Goal: Task Accomplishment & Management: Manage account settings

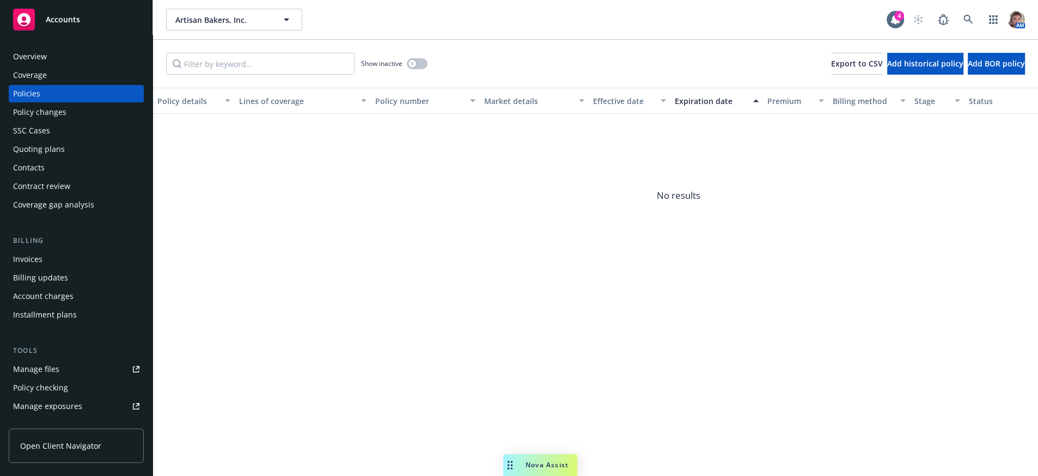
click at [78, 23] on span "Accounts" at bounding box center [63, 19] width 34 height 9
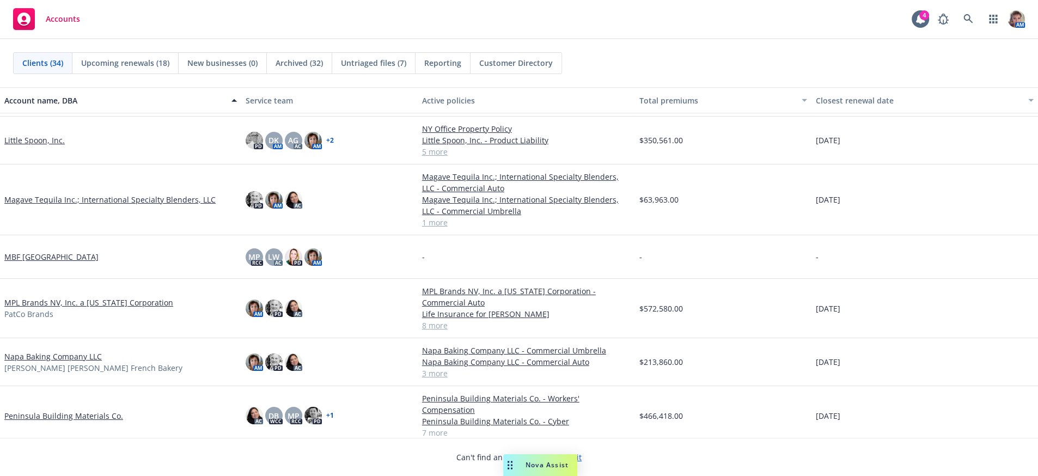
scroll to position [671, 0]
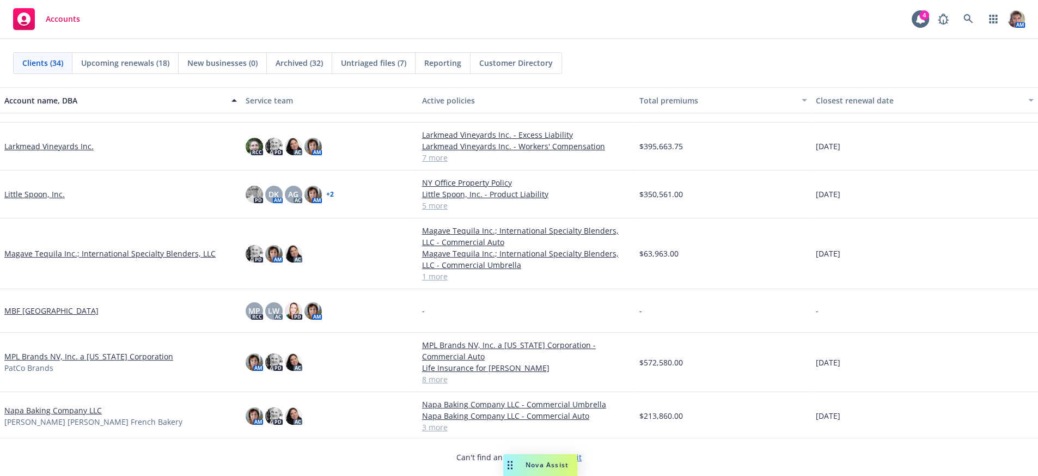
click at [59, 149] on link "Larkmead Vineyards Inc." at bounding box center [48, 145] width 89 height 11
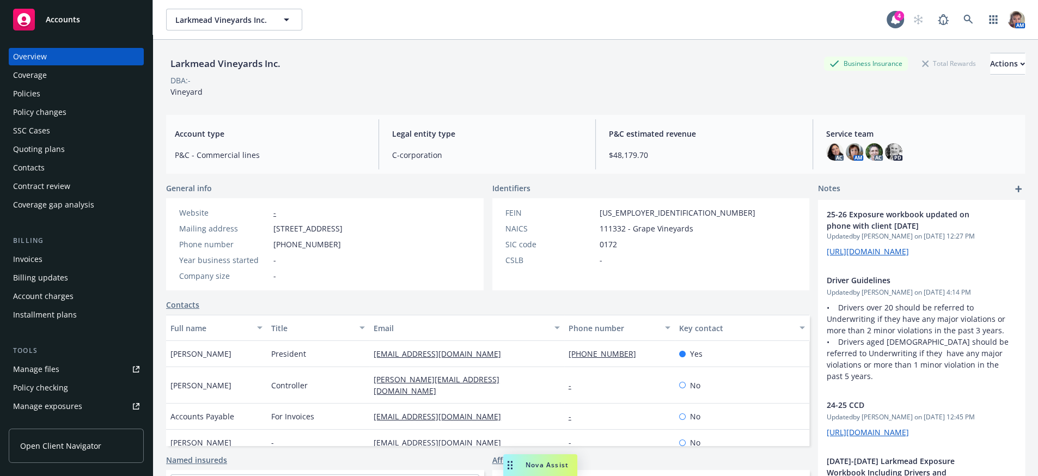
click at [64, 378] on link "Manage files" at bounding box center [76, 368] width 135 height 17
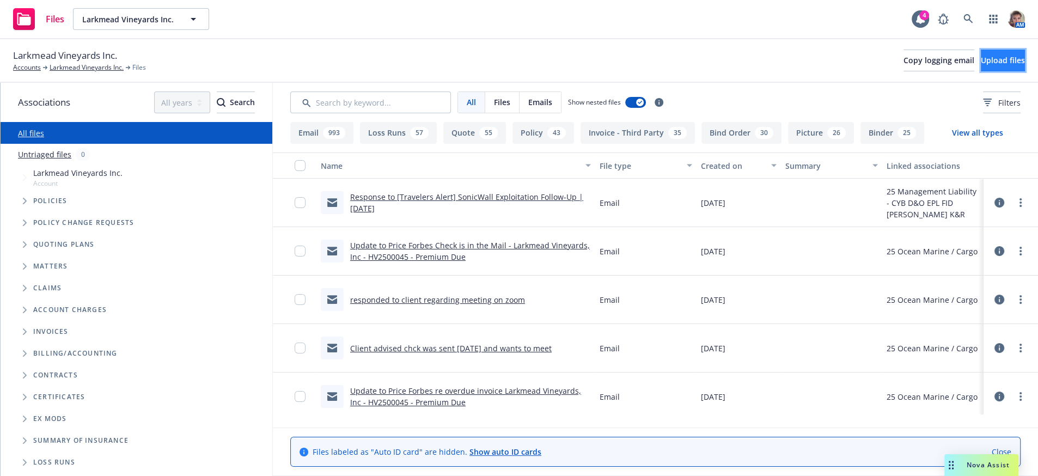
click at [980, 62] on span "Upload files" at bounding box center [1002, 60] width 44 height 10
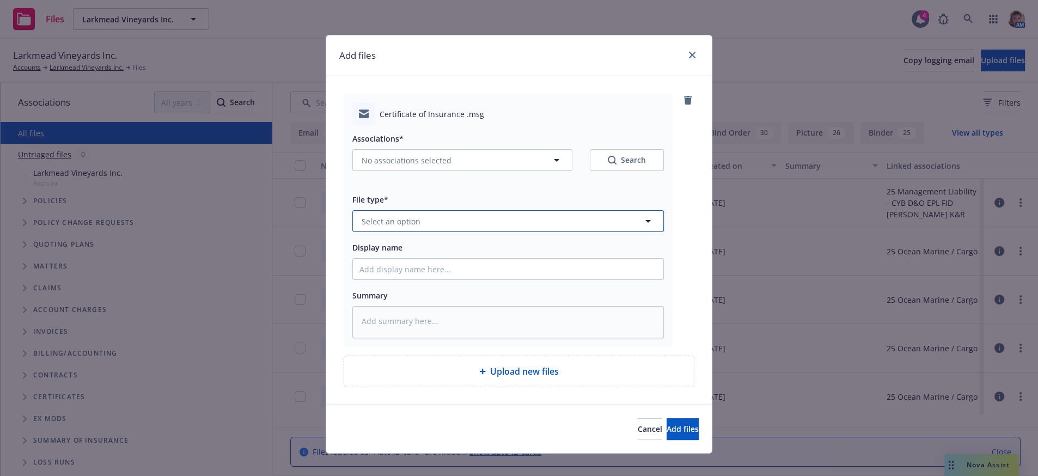
click at [440, 232] on button "Select an option" at bounding box center [507, 221] width 311 height 22
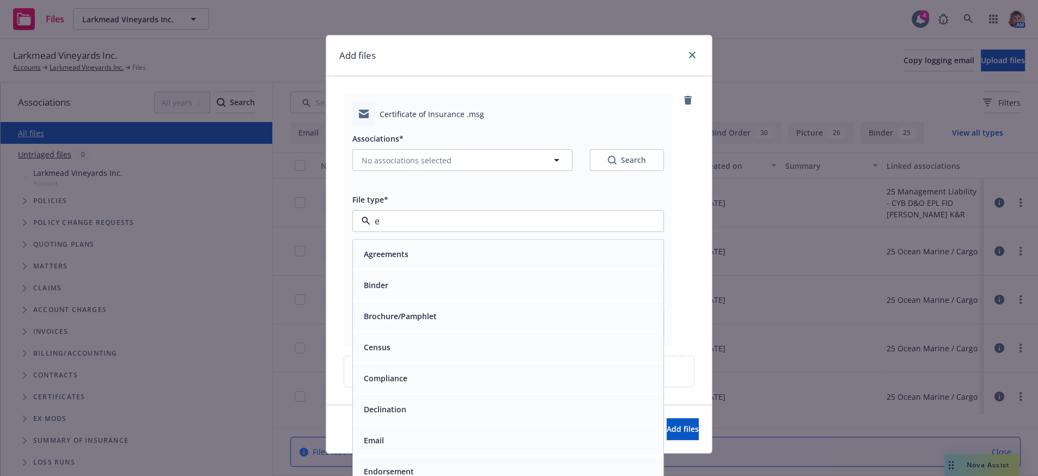
type input "em"
click at [377, 290] on div "Email" at bounding box center [508, 285] width 310 height 29
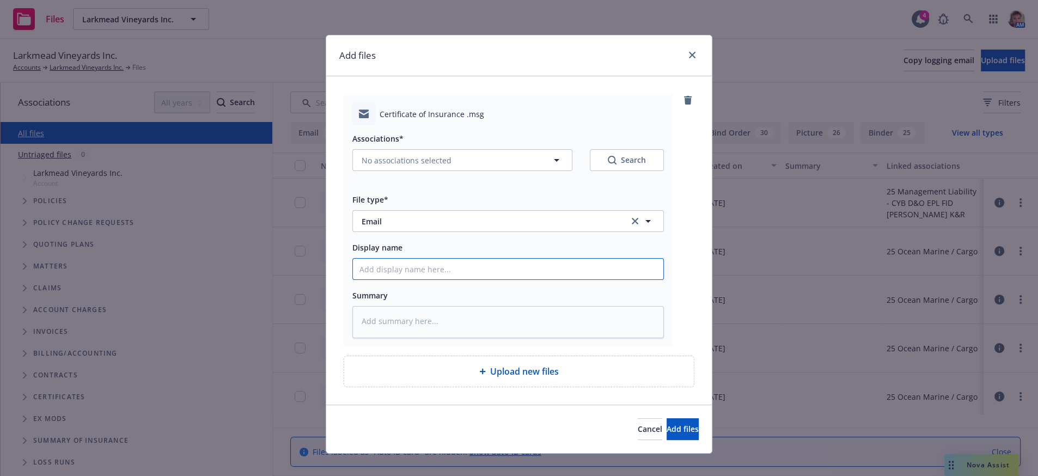
click at [376, 279] on input "Display name" at bounding box center [508, 269] width 310 height 21
type textarea "x"
type input "C"
type textarea "x"
type input "Co"
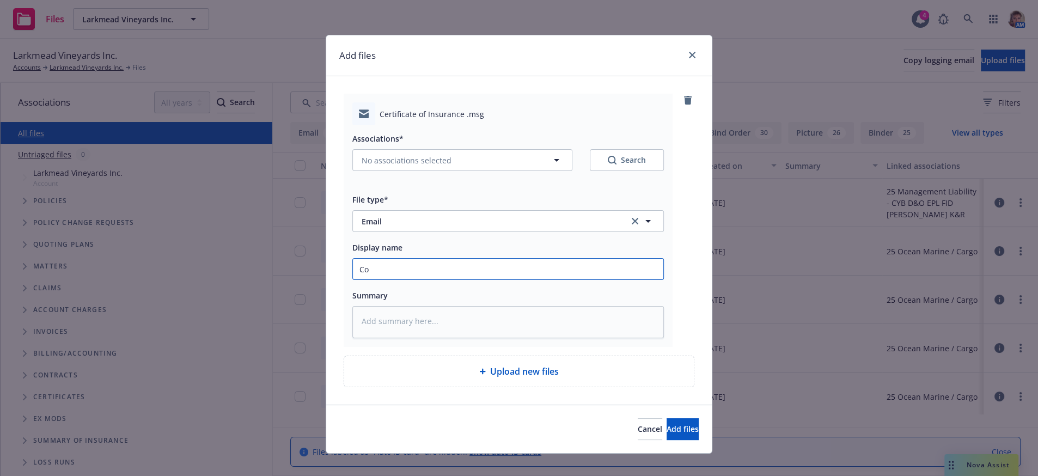
type textarea "x"
type input "Con"
type textarea "x"
type input "Cont"
type textarea "x"
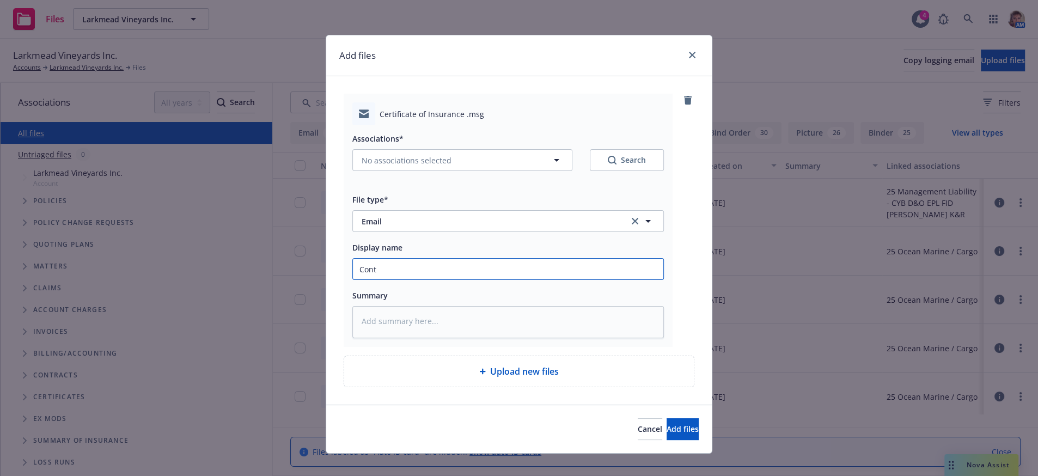
type input "Contr"
type textarea "x"
type input "Contro"
type textarea "x"
type input "Control"
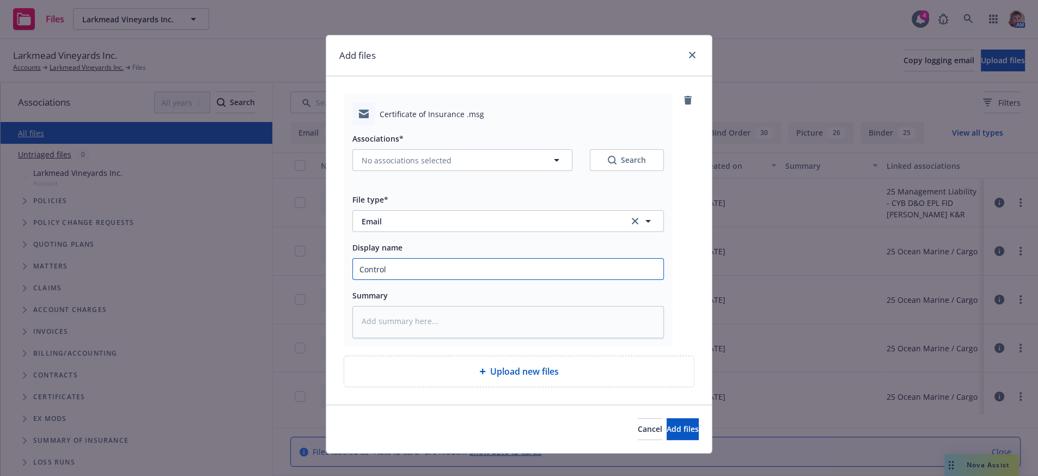
type textarea "x"
type input "Controll"
type textarea "x"
type input "Controlle"
type textarea "x"
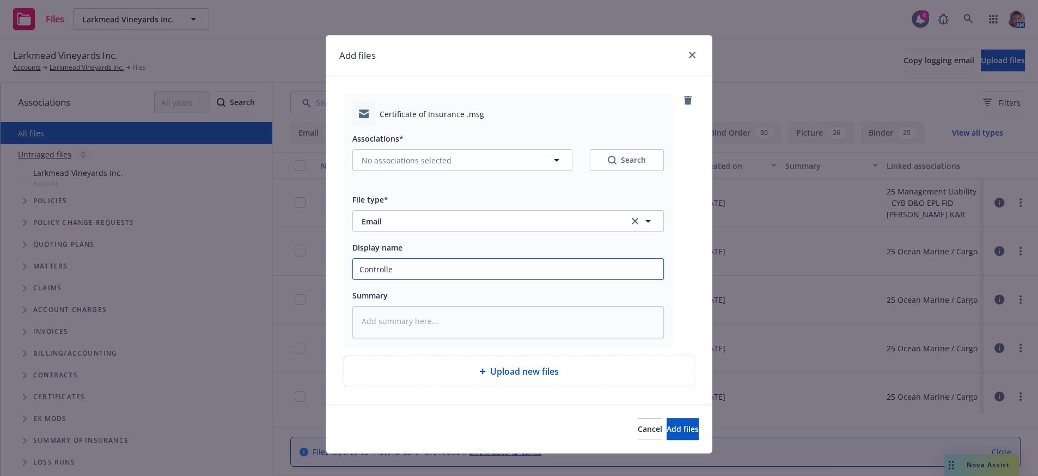
type input "Controller"
type textarea "x"
type input "Controller"
type textarea "x"
type input "Controller r"
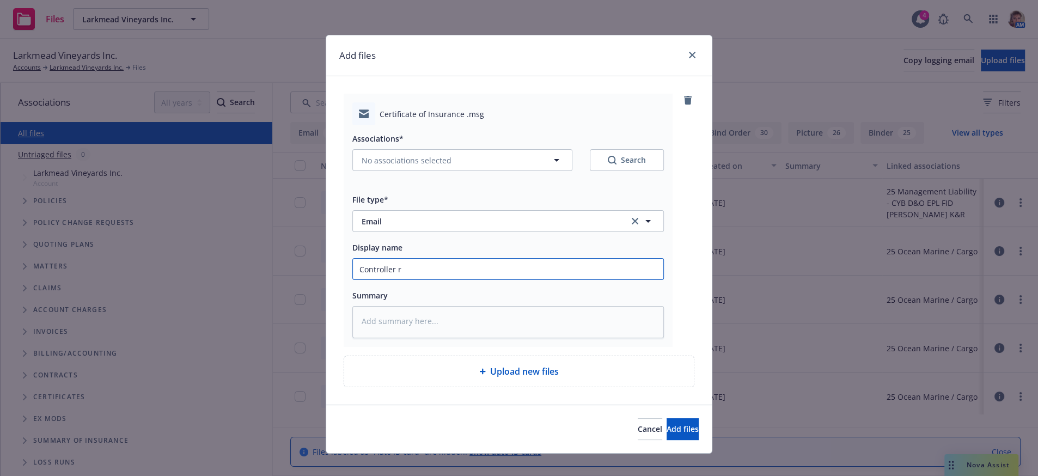
type textarea "x"
type input "Controller re"
type textarea "x"
type input "Controller requ"
type textarea "x"
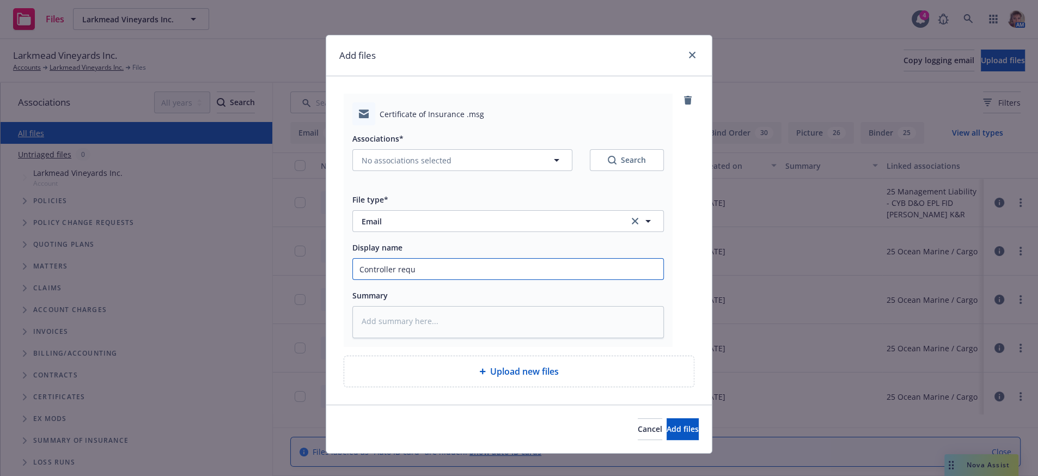
type input "Controller reque"
type textarea "x"
type input "Controller reques"
type textarea "x"
type input "Controller request"
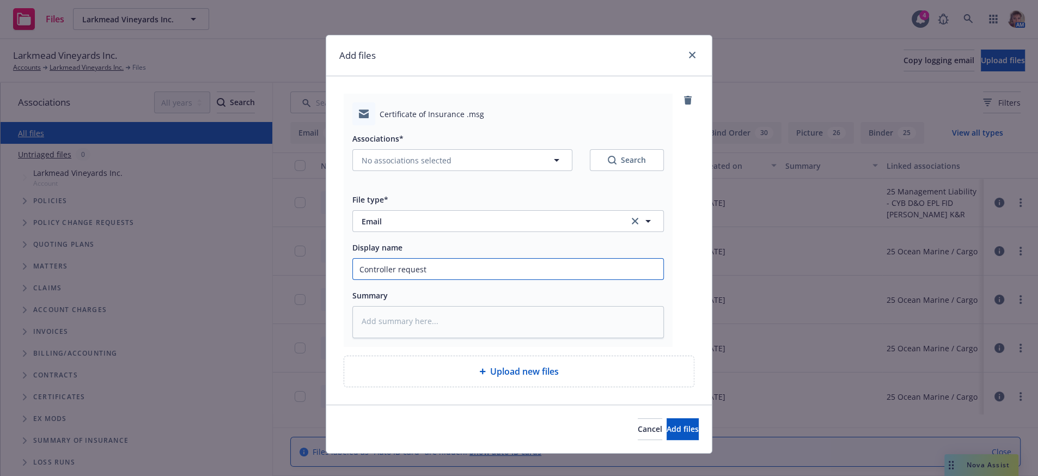
type textarea "x"
type input "Controller requeste"
type textarea "x"
type input "Controller requested"
type textarea "x"
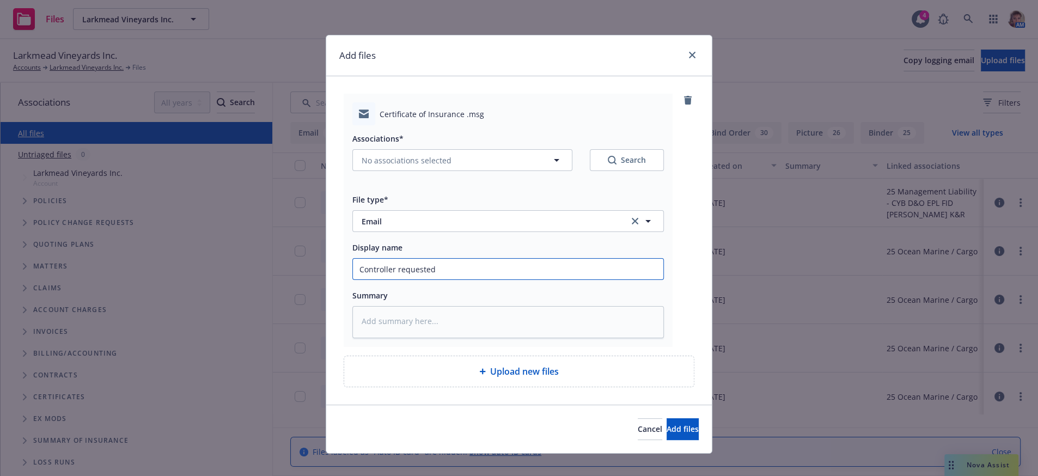
type input "Controller requested"
type textarea "x"
type input "Controller requested i"
type textarea "x"
type input "Controller requested in"
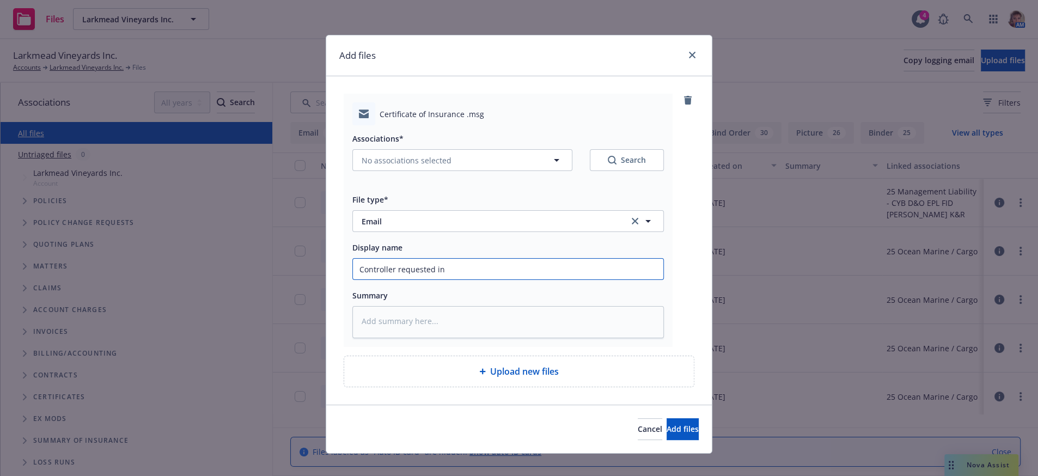
type textarea "x"
type input "Controller requested inf"
type textarea "x"
type input "Controller requested info"
type textarea "x"
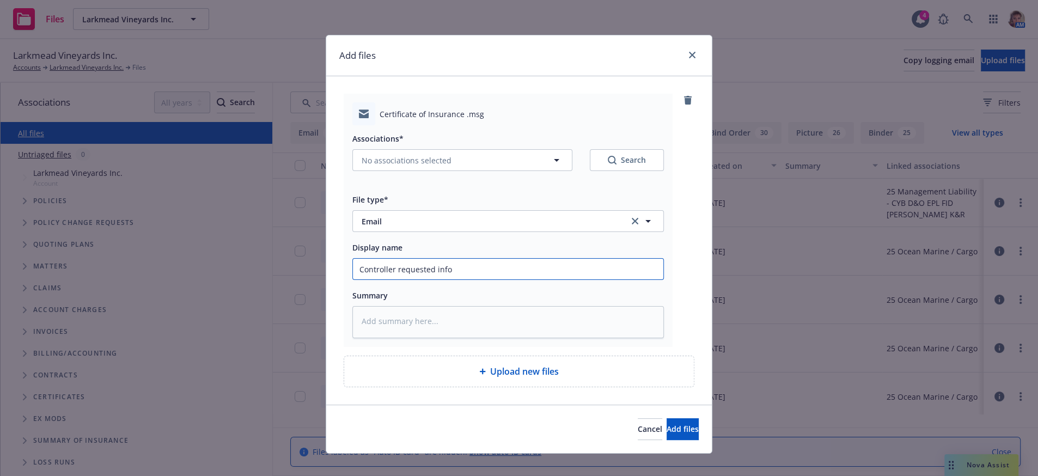
type input "Controller requested info"
type textarea "x"
type input "Controller requested info a"
type textarea "x"
type input "Controller requested info ab"
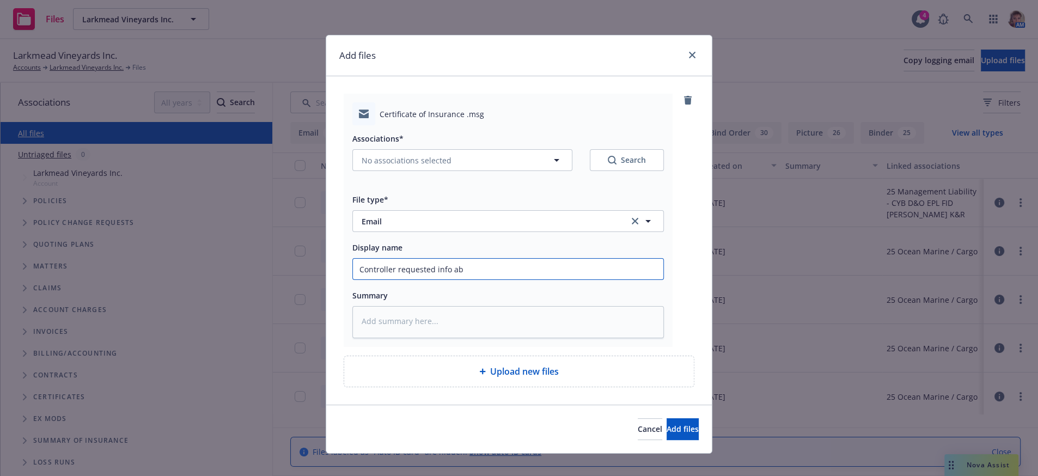
type textarea "x"
type input "Controller requested info abo"
type textarea "x"
type input "Controller requested info abou"
type textarea "x"
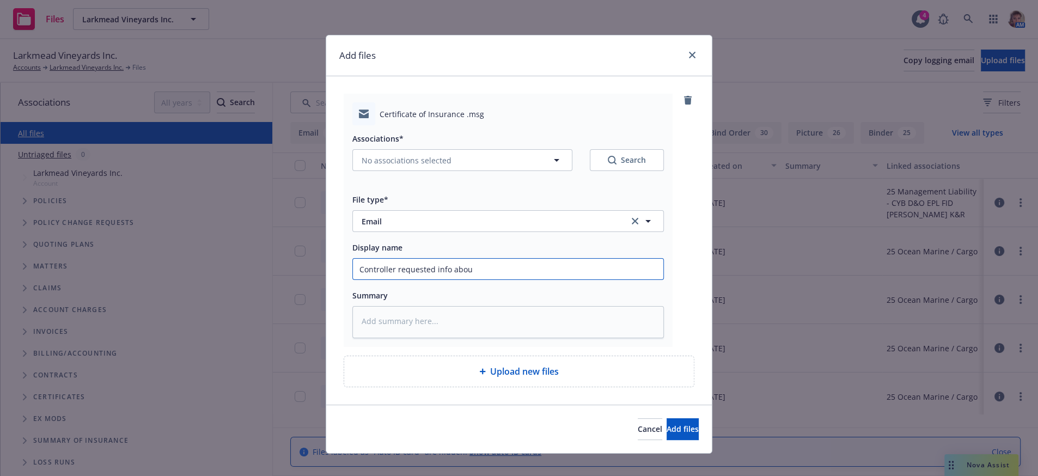
type input "Controller requested info about"
type textarea "x"
type input "Controller requested info about"
type textarea "x"
type input "Controller requested info about C"
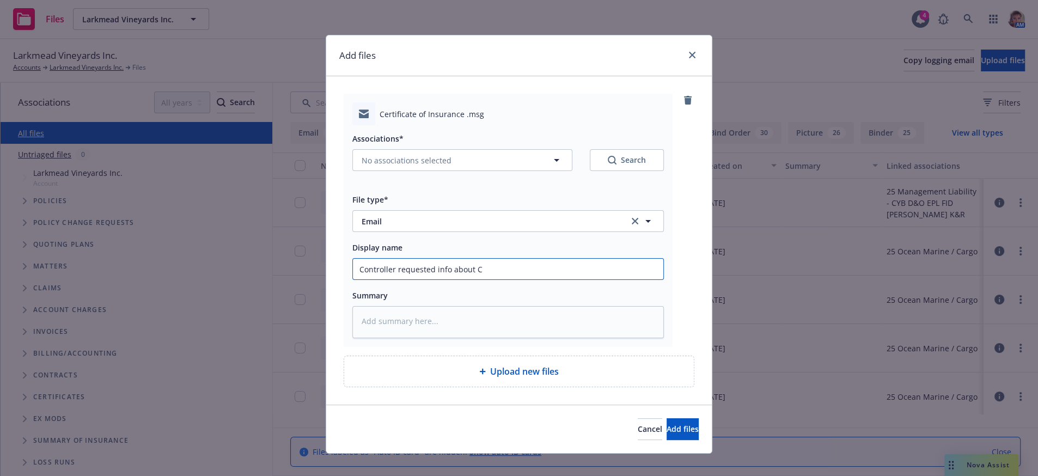
type textarea "x"
type input "Controller requested info about CE"
type textarea "x"
type input "Controller requested info about CER"
type textarea "x"
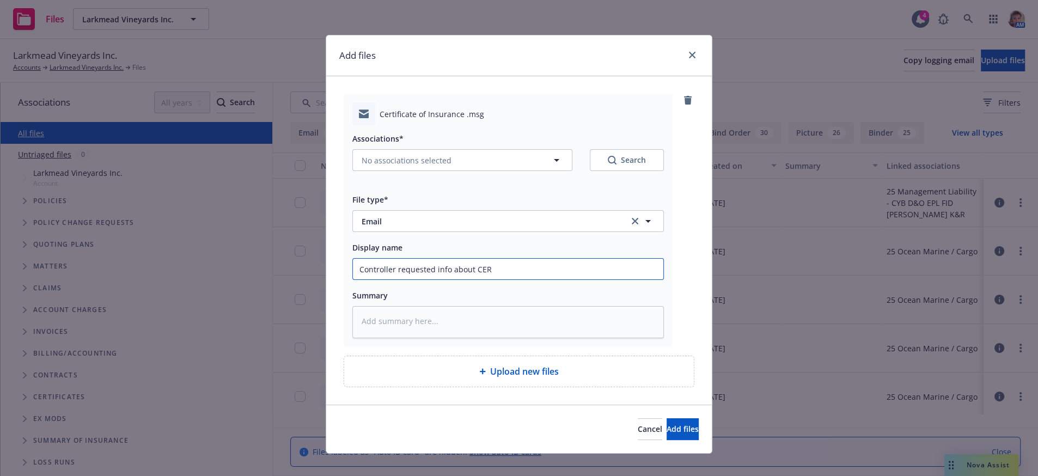
type input "Controller requested info about CERT"
type textarea "x"
type input "Controller requested info about CERT"
type textarea "x"
type input "Controller requested info about CERT c"
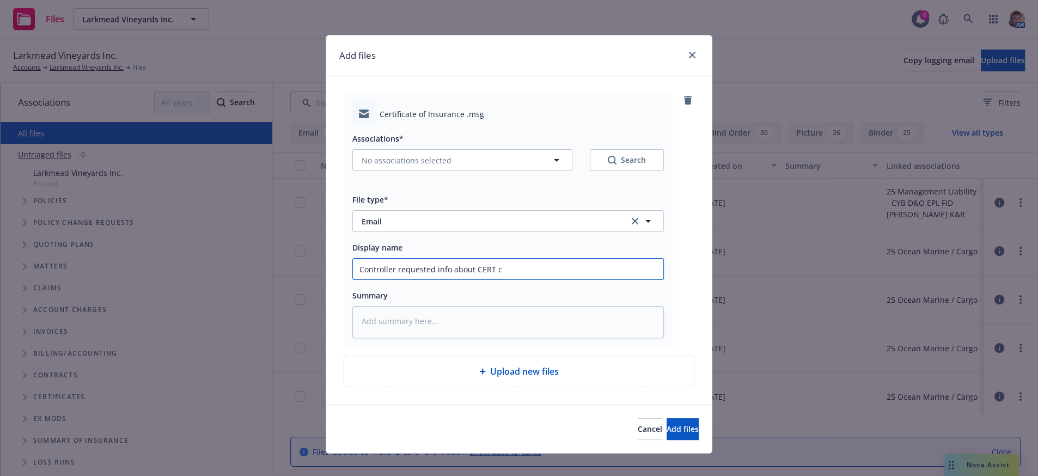
type textarea "x"
type input "Controller requested info about CERT cp"
type textarea "x"
type input "Controller requested info about CERT cpn"
type textarea "x"
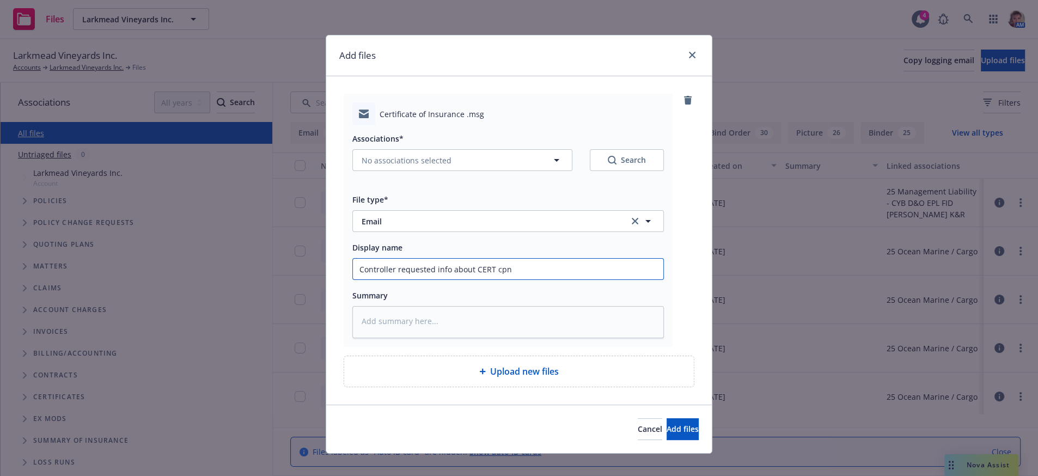
type input "Controller requested info about CERT cpnt"
type textarea "x"
type input "Controller requested info about CERT cpnta"
type textarea "x"
type input "Controller requested info about CERT cpnt"
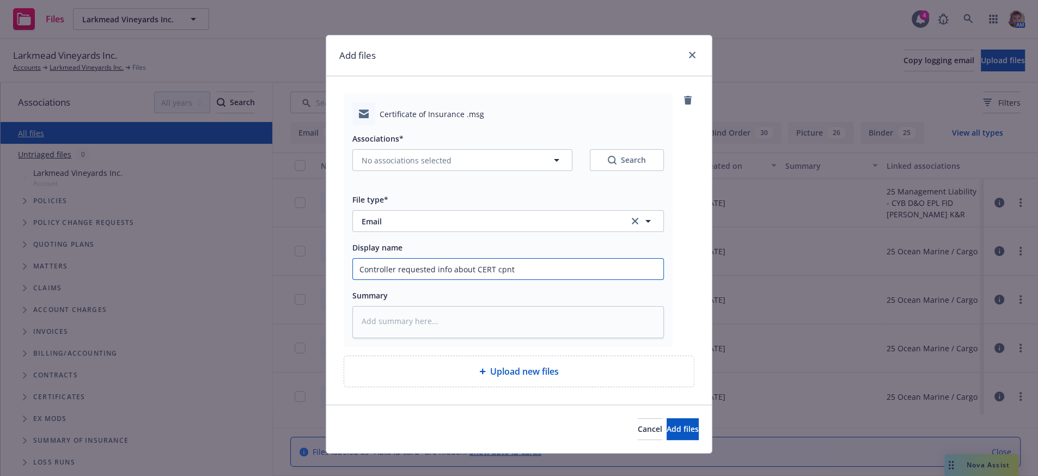
type textarea "x"
type input "Controller requested info about CERT cpn"
type textarea "x"
type input "Controller requested info about CERT cp"
type textarea "x"
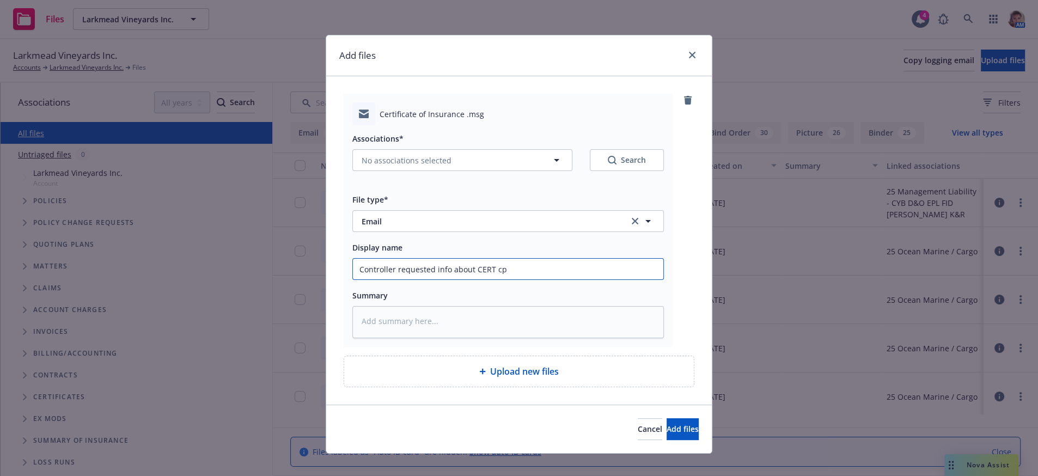
type input "Controller requested info about CERT c"
type textarea "x"
type input "Controller requested info about CERT co"
type textarea "x"
type input "Controller requested info about CERT con"
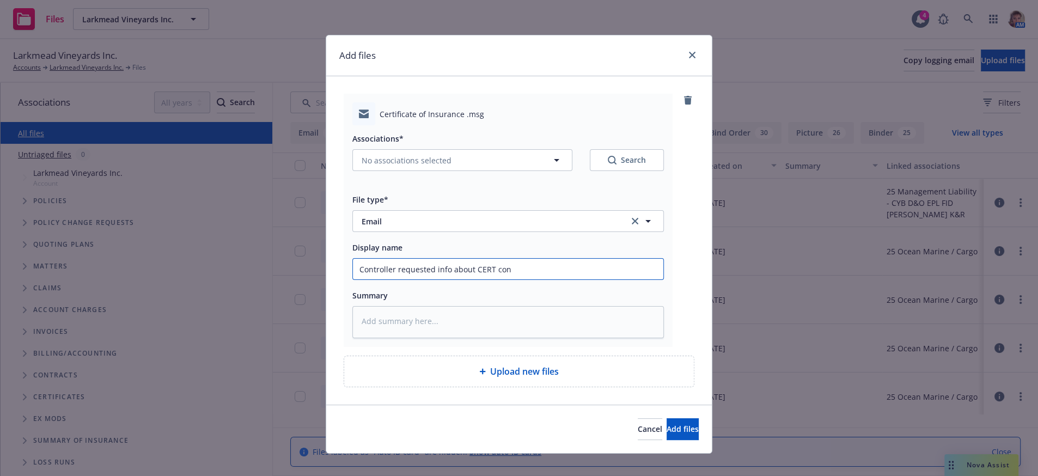
type textarea "x"
type input "Controller requested info about CERT cont"
type textarea "x"
type input "Controller requested info about CERT conta"
type textarea "x"
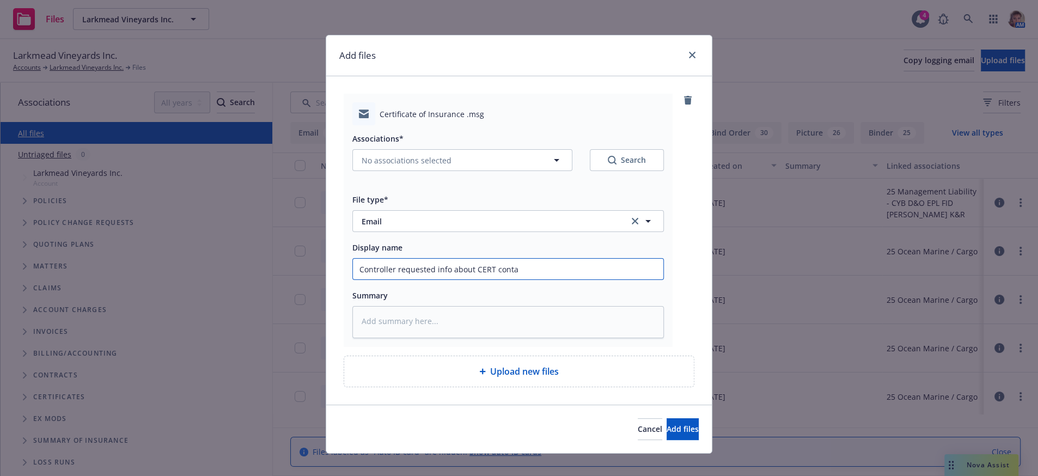
type input "Controller requested info about CERT contac"
type textarea "x"
type input "Controller requested info about CERT contact"
type textarea "x"
type input "Controller requested info about CERT contacts"
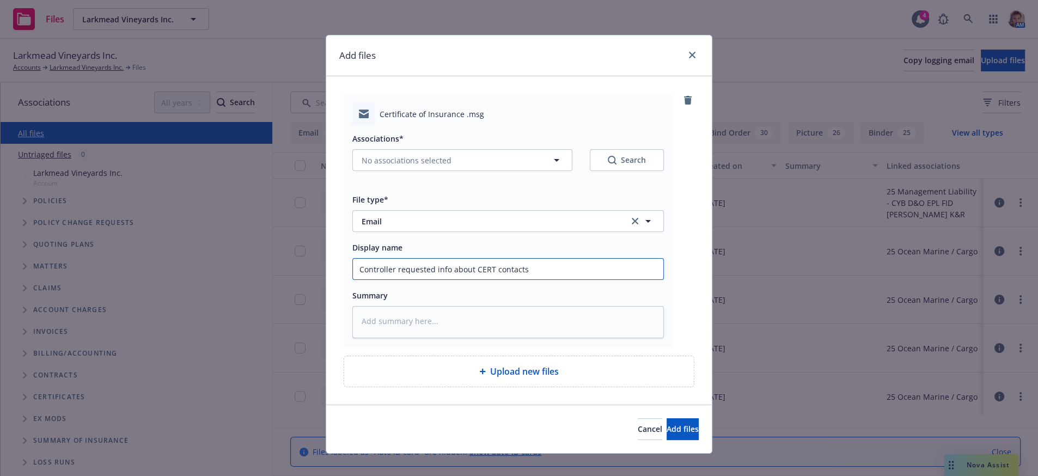
type textarea "x"
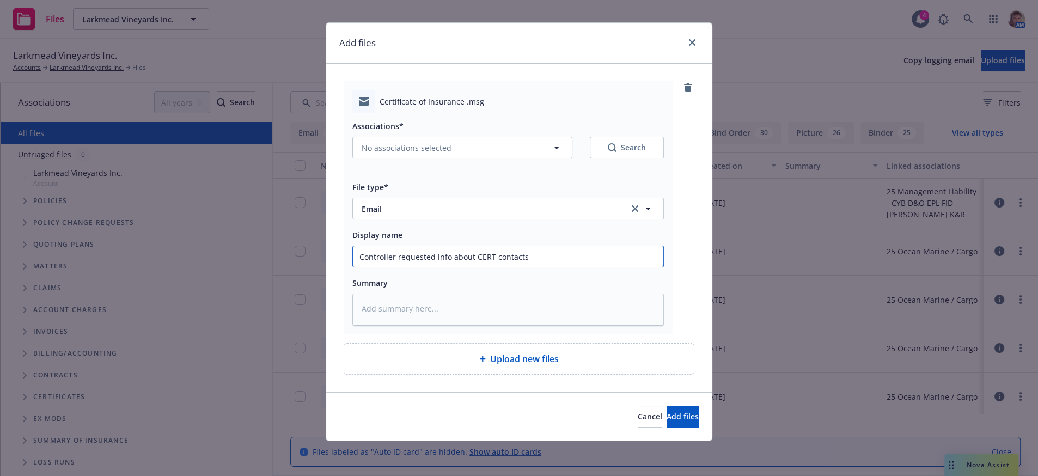
scroll to position [53, 0]
type input "Controller requested info about CERT contacts"
type textarea "x"
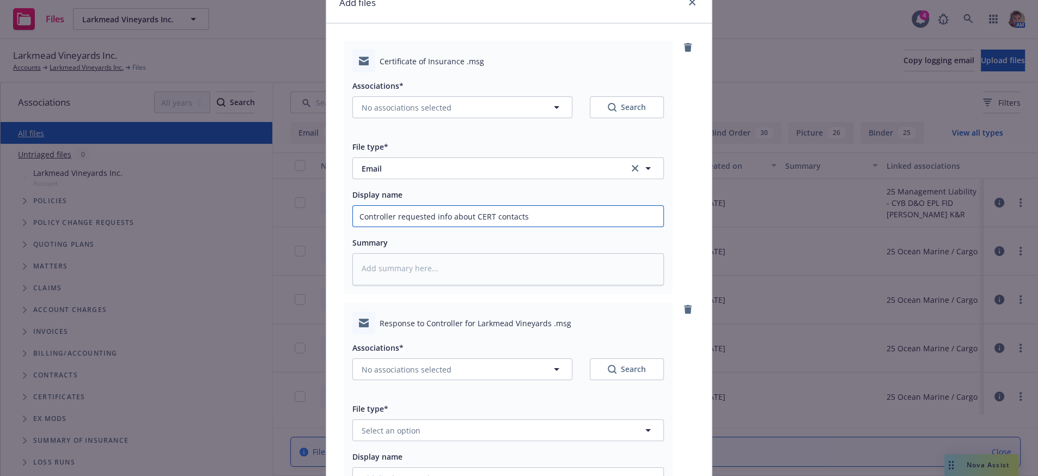
scroll to position [340, 0]
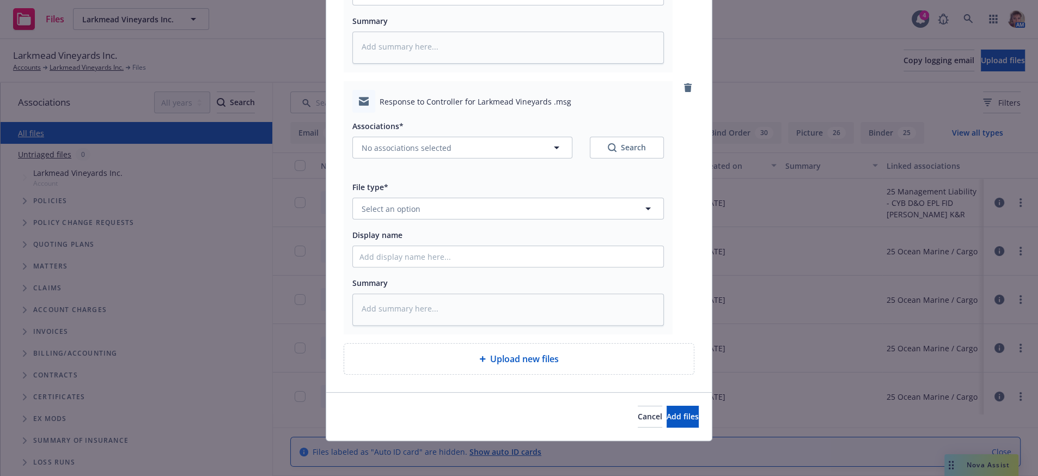
click at [411, 199] on div "Associations* No associations selected Search File type* Select an option Displ…" at bounding box center [507, 219] width 311 height 213
click at [411, 198] on button "Select an option" at bounding box center [507, 209] width 311 height 22
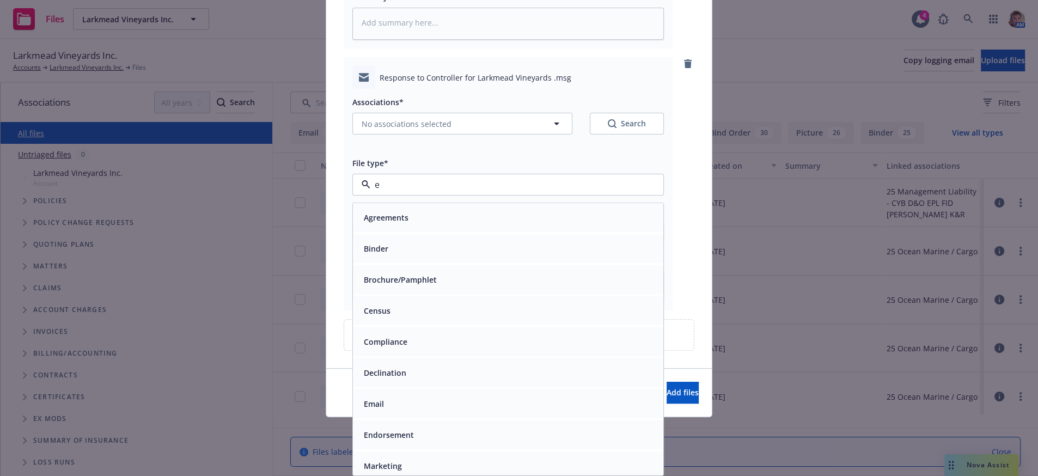
type input "em"
click at [415, 263] on div "Email" at bounding box center [508, 248] width 310 height 29
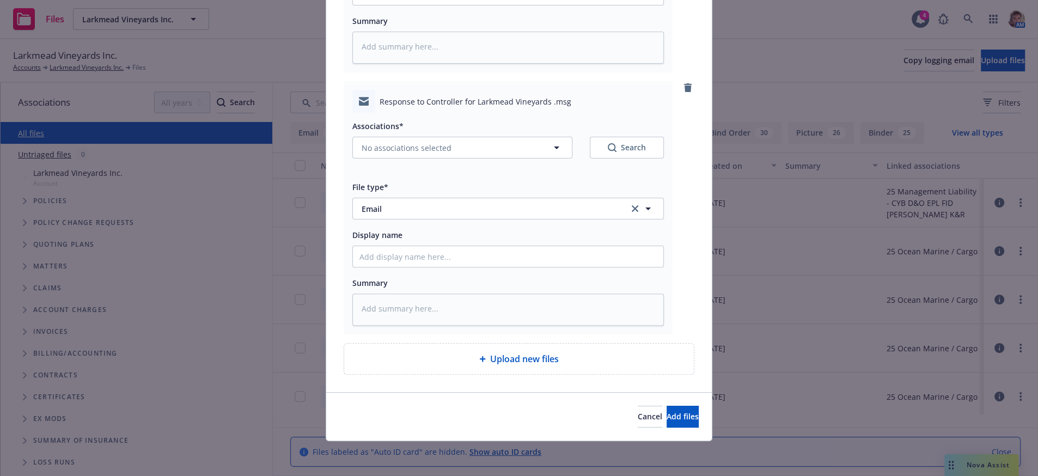
click at [410, 250] on div "Associations* No associations selected Search File type* Email Email Display na…" at bounding box center [507, 219] width 311 height 213
click at [409, 246] on input "Display name" at bounding box center [508, 256] width 310 height 21
type textarea "x"
type input "R"
type textarea "x"
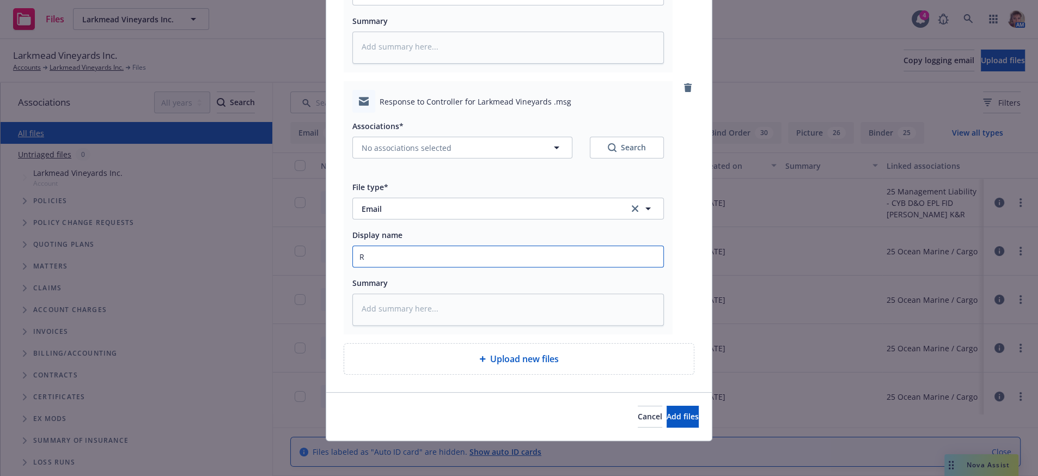
type input "Re"
type textarea "x"
type input "Res"
type textarea "x"
type input "Resp"
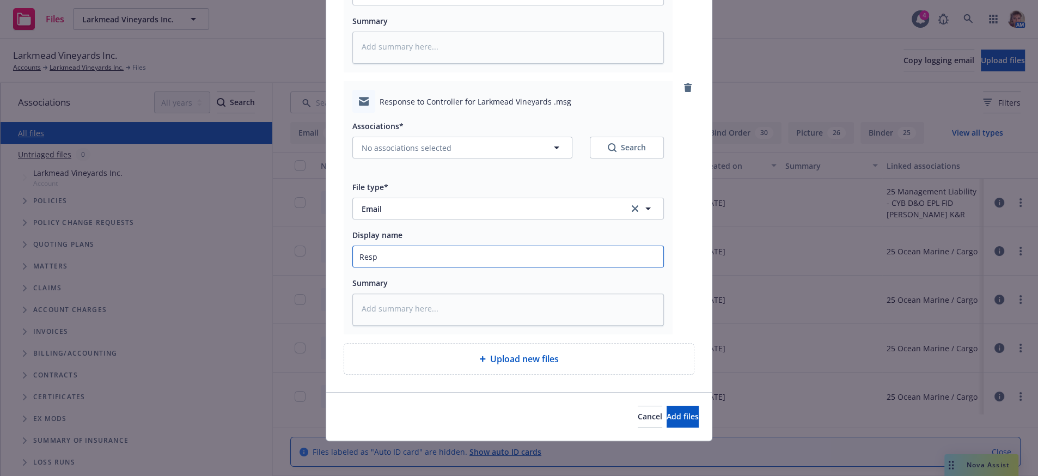
type textarea "x"
type input "Respo"
type textarea "x"
type input "Respond"
type textarea "x"
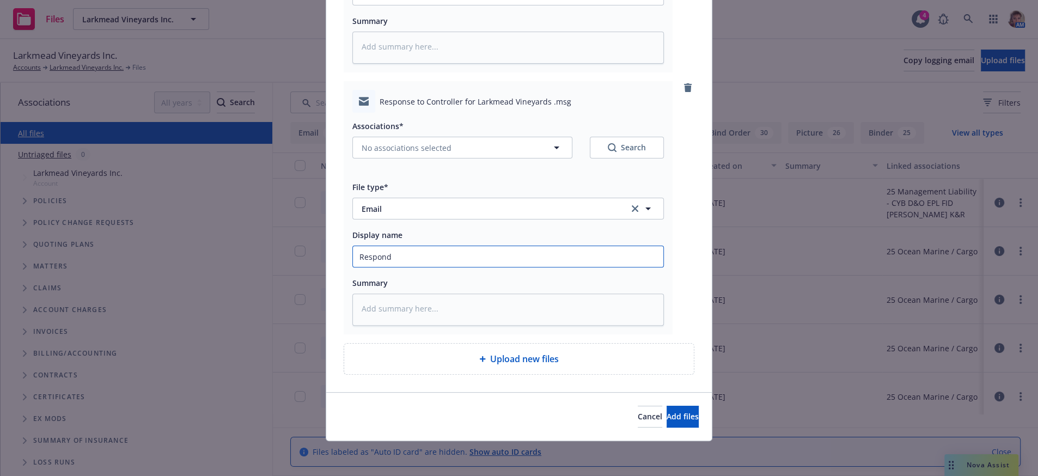
type input "Responde"
type textarea "x"
type input "Responded"
type textarea "x"
type input "Responded t"
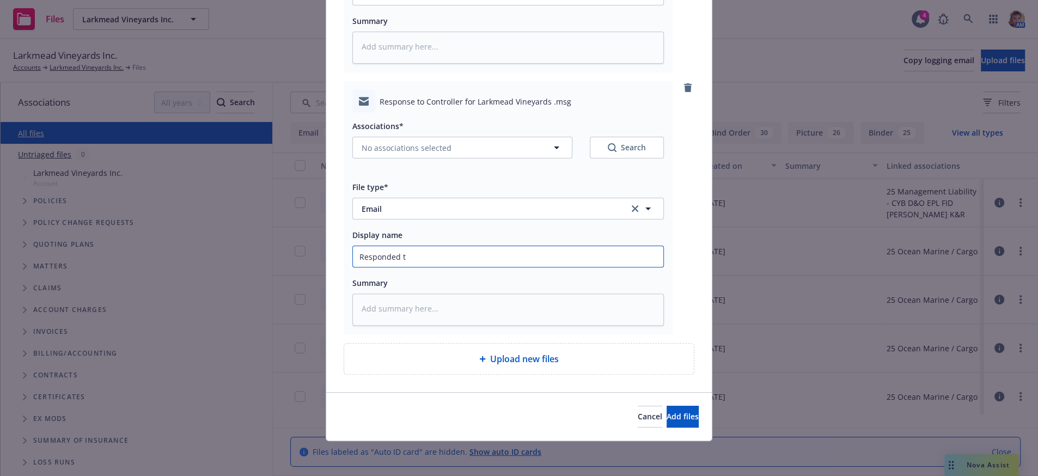
type textarea "x"
type input "Responded to"
type textarea "x"
type input "Responded to"
type textarea "x"
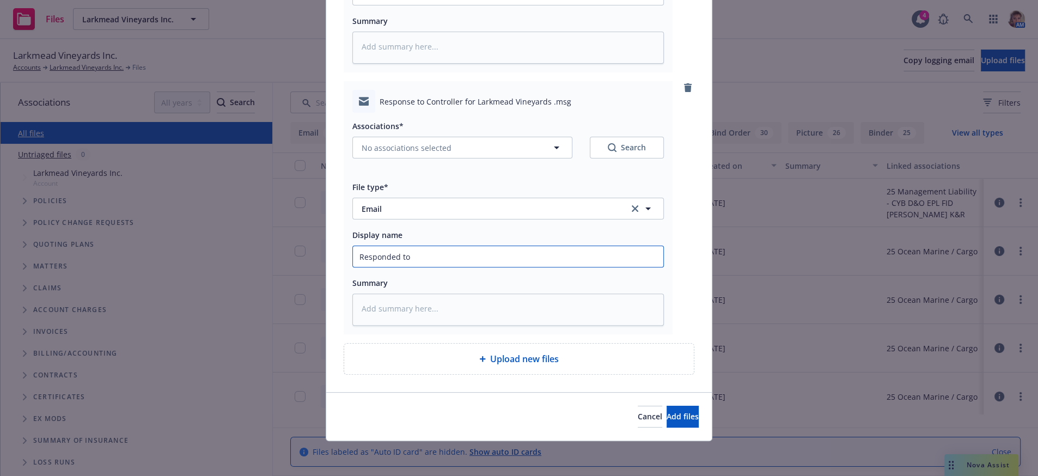
type input "Responded to C"
type textarea "x"
type input "Responded to Co"
type textarea "x"
type input "Responded to Con"
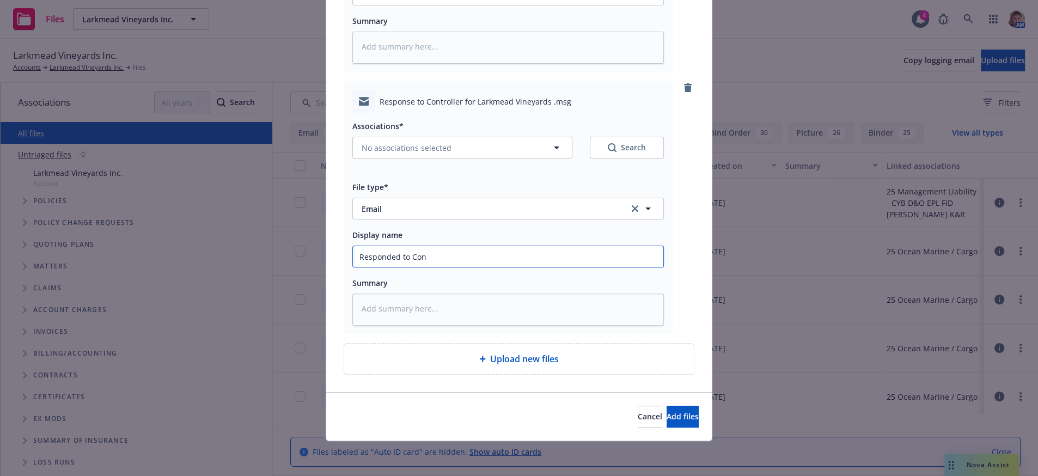
type textarea "x"
type input "Responded to Cont"
type textarea "x"
type input "Responded to Contr"
type textarea "x"
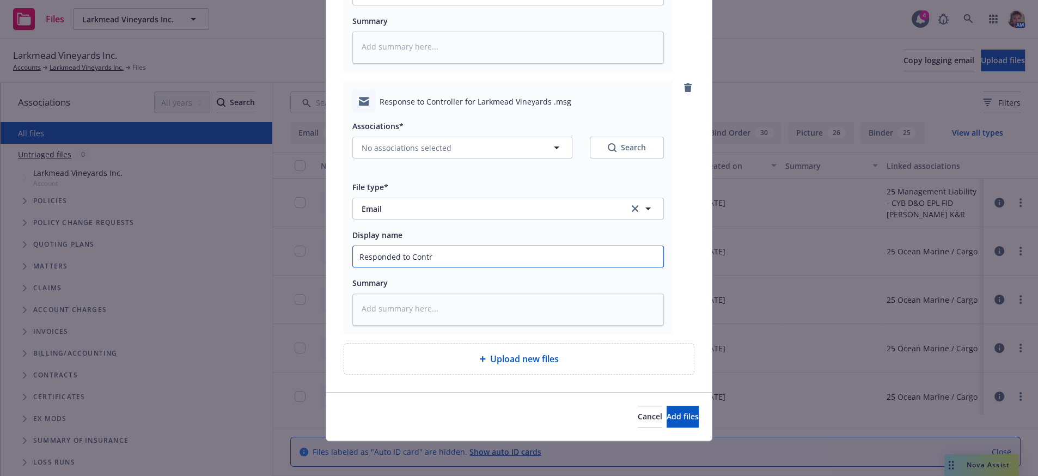
type input "Responded to Contro"
type textarea "x"
type input "Responded to Control"
type textarea "x"
type input "Responded to Controll"
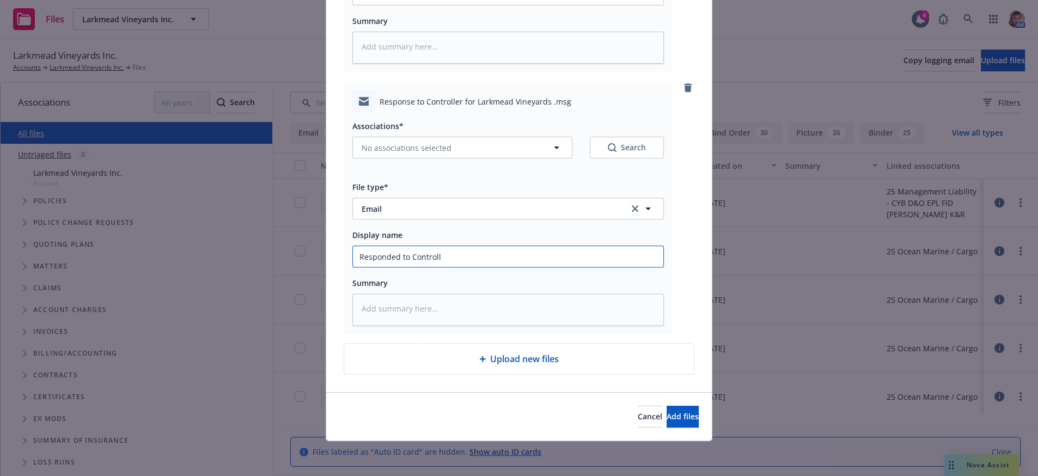
type textarea "x"
type input "Responded to Controlle"
type textarea "x"
type input "Responded to Controller"
type textarea "x"
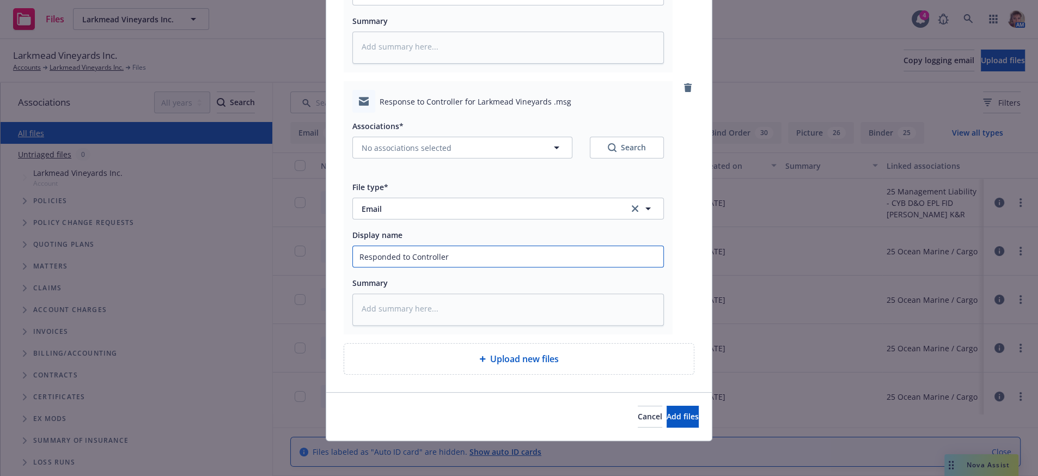
type input "Responded to Controller"
type textarea "x"
type input "Responded to Controller r"
type textarea "x"
type input "Responded to Controller re"
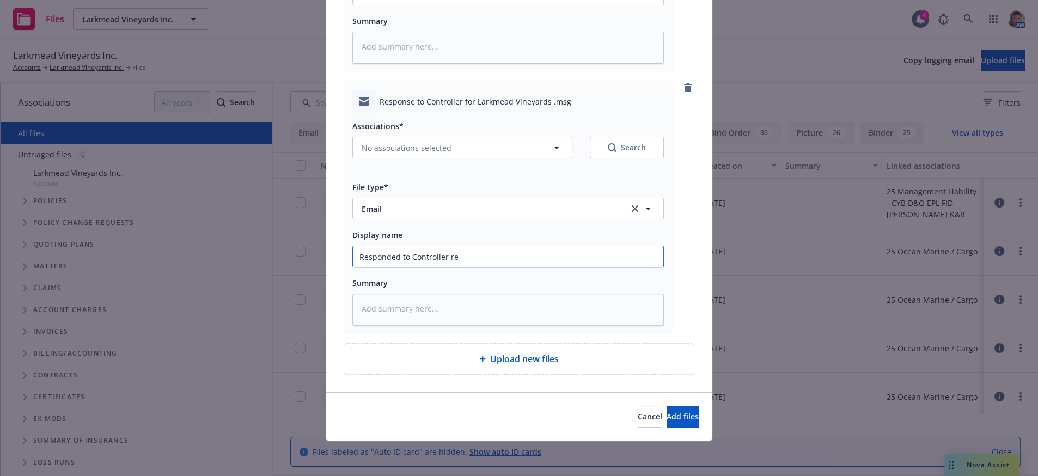
type textarea "x"
type input "Responded to Controller re"
type textarea "x"
type input "Responded to Controller re C"
type textarea "x"
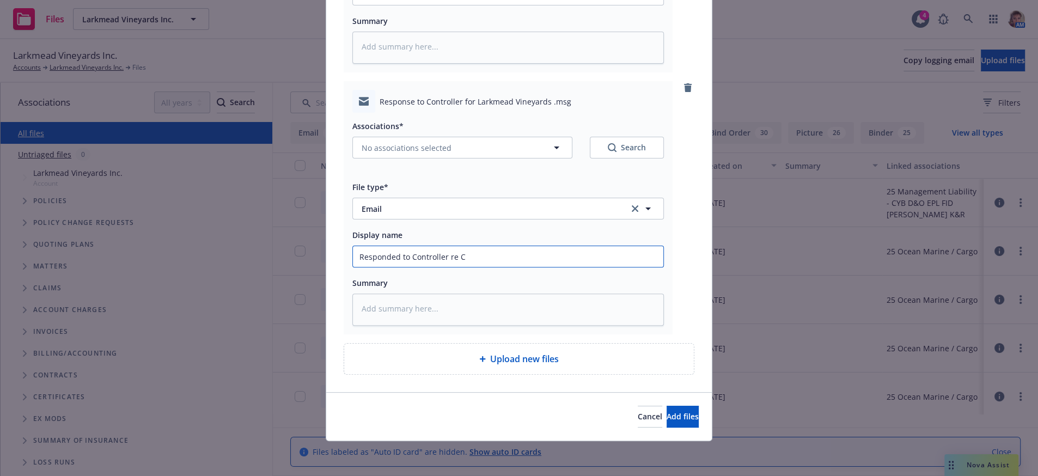
type input "Responded to Controller re CE"
type textarea "x"
type input "Responded to Controller re CER"
type textarea "x"
type input "Responded to Controller re CERT"
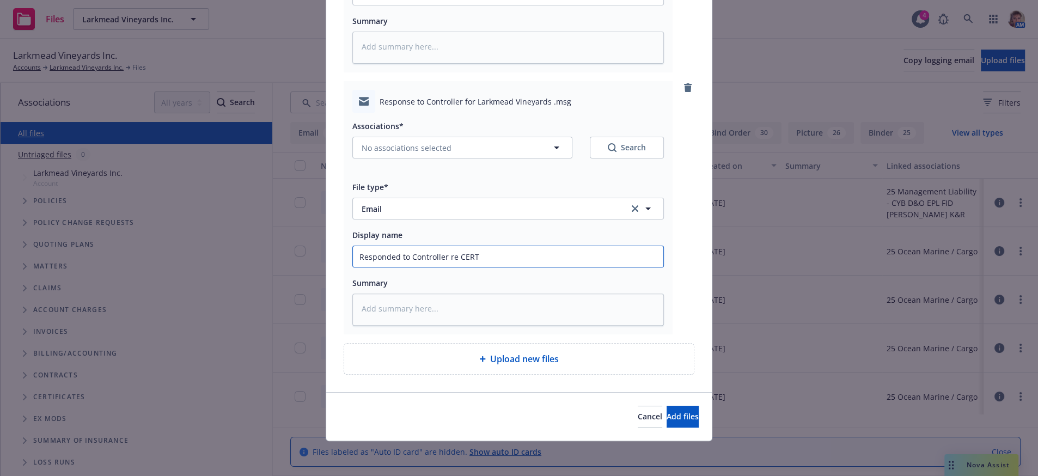
type textarea "x"
type input "Responded to Controller re CERT C"
type textarea "x"
type input "Responded to Controller re CERT Co"
type textarea "x"
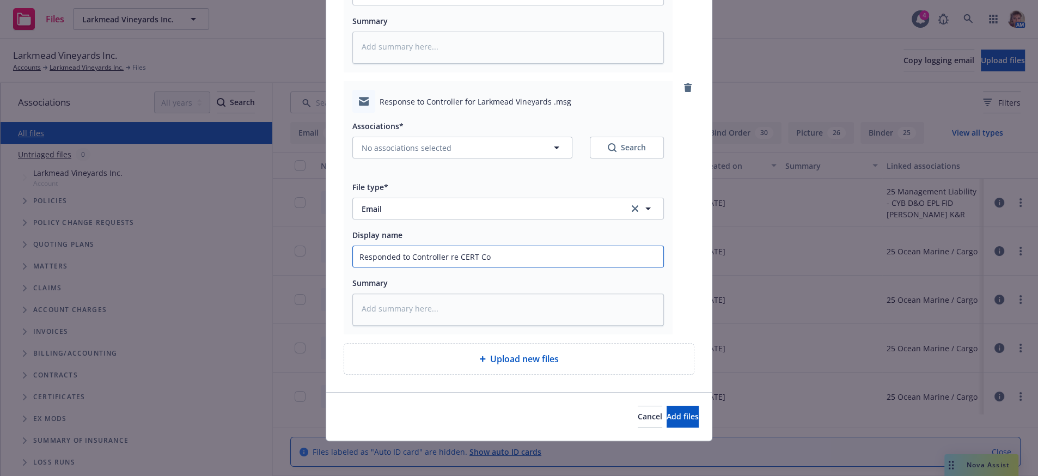
type input "Responded to Controller re CERT Con"
type textarea "x"
type input "Responded to Controller re CERT Cont"
type textarea "x"
type input "Responded to Controller re CERT Conta"
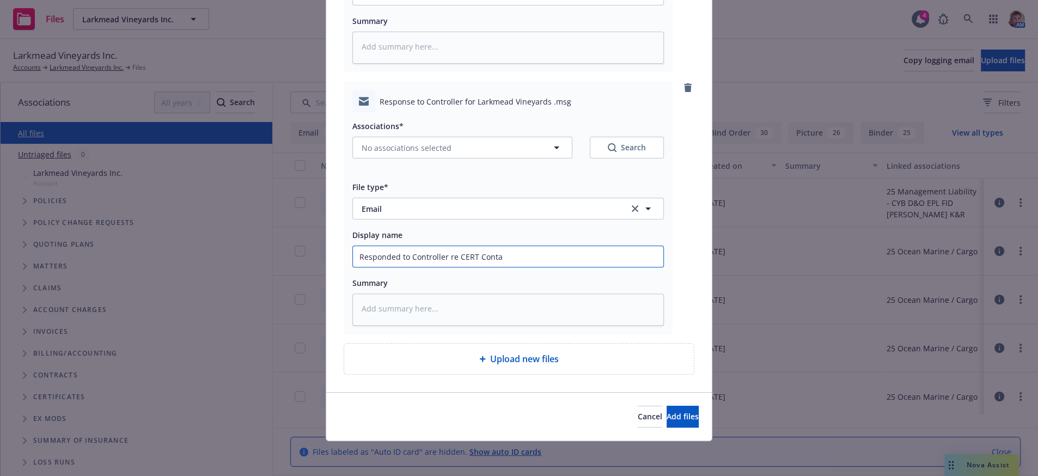
type textarea "x"
type input "Responded to Controller re CERT Contac"
type textarea "x"
type input "Responded to Controller re CERT Contact"
type textarea "x"
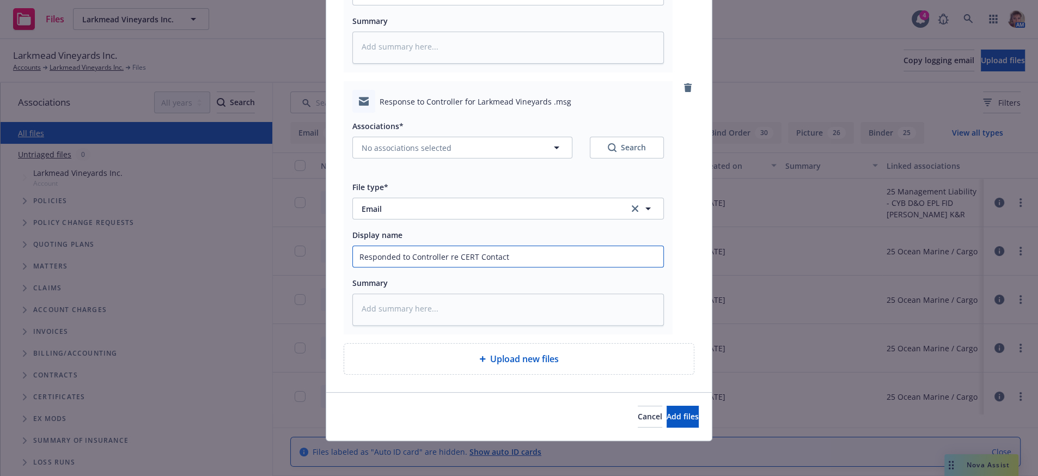
type input "Responded to Controller re CERT Contact,"
type textarea "x"
type input "Responded to Controller re CERT Contact,"
type textarea "x"
type input "Responded to Controller re CERT Contact, p"
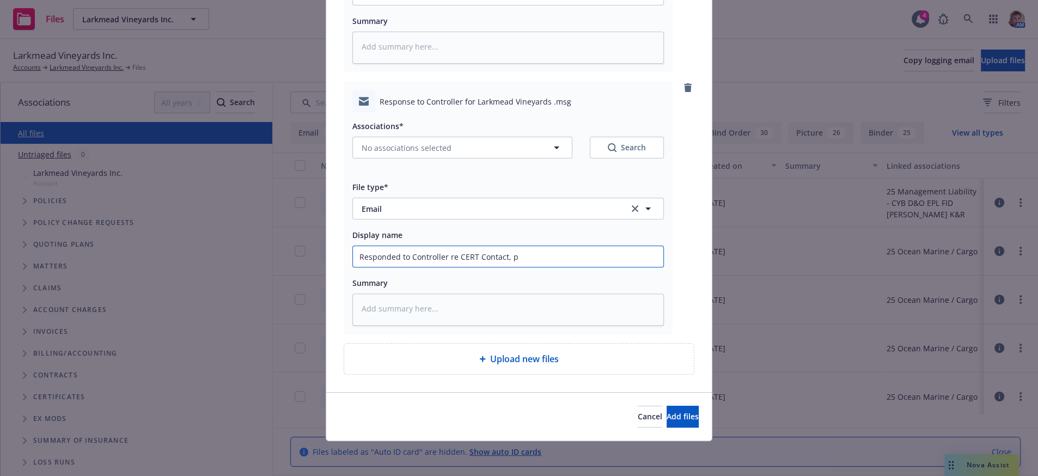
type textarea "x"
type input "Responded to Controller re CERT Contact, pr"
type textarea "x"
type input "Responded to Controller re CERT Contact, pro"
type textarea "x"
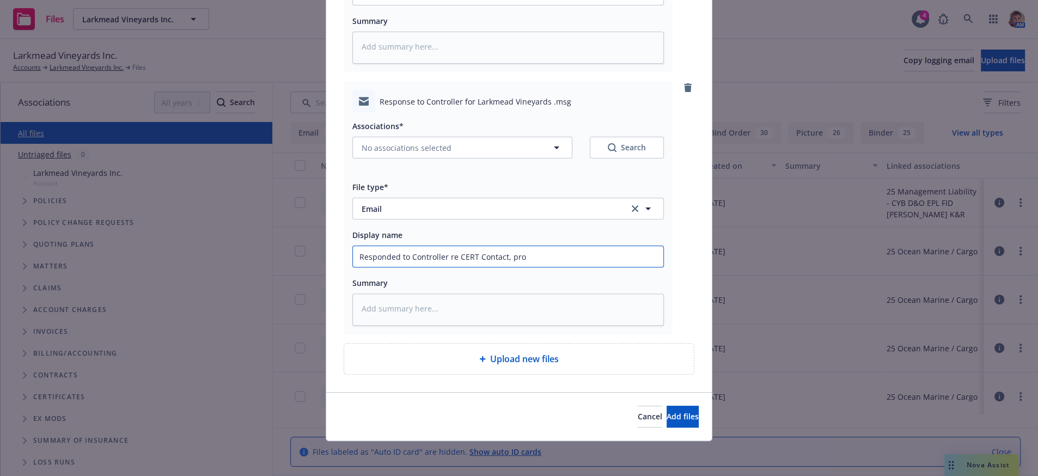
type input "Responded to Controller re CERT Contact, prov"
type textarea "x"
type input "Responded to Controller re CERT Contact, provi"
type textarea "x"
type input "Responded to Controller re CERT Contact, provid"
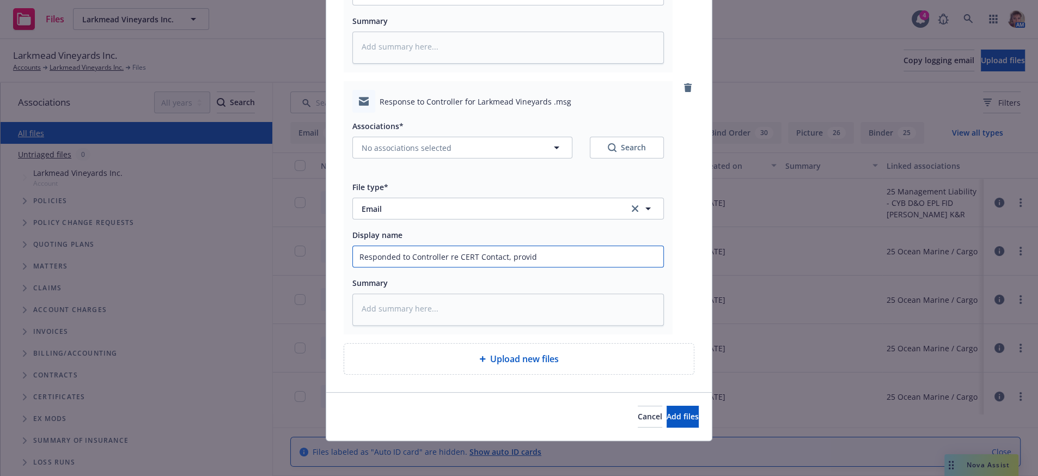
type textarea "x"
type input "Responded to Controller re CERT Contact, provide"
type textarea "x"
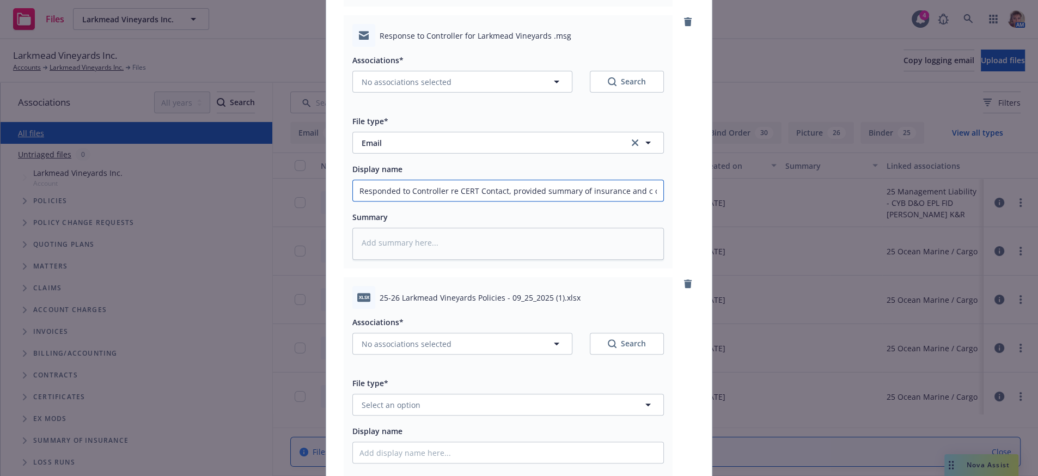
scroll to position [628, 0]
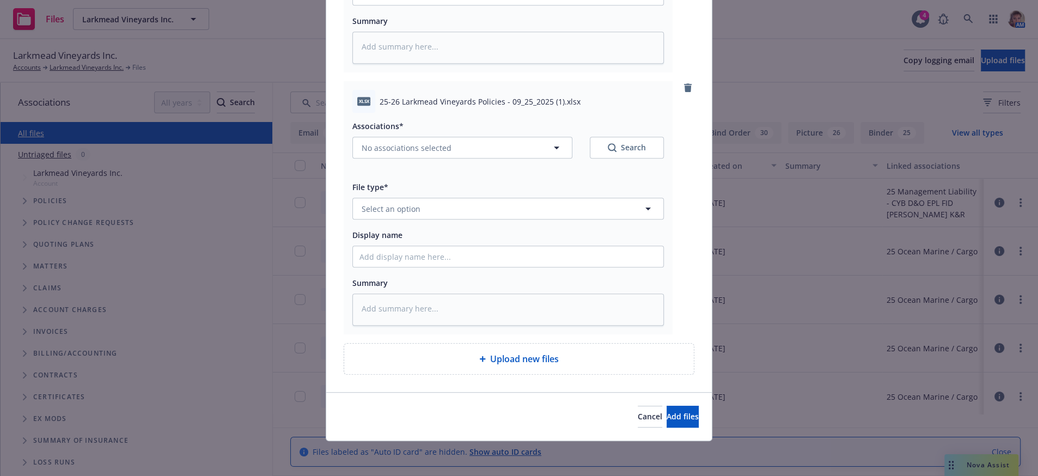
click at [474, 200] on div "Associations* No associations selected Search File type* Select an option Displ…" at bounding box center [507, 219] width 311 height 213
click at [471, 198] on button "Select an option" at bounding box center [507, 209] width 311 height 22
click at [475, 296] on div "Summary of Insurance" at bounding box center [507, 304] width 297 height 16
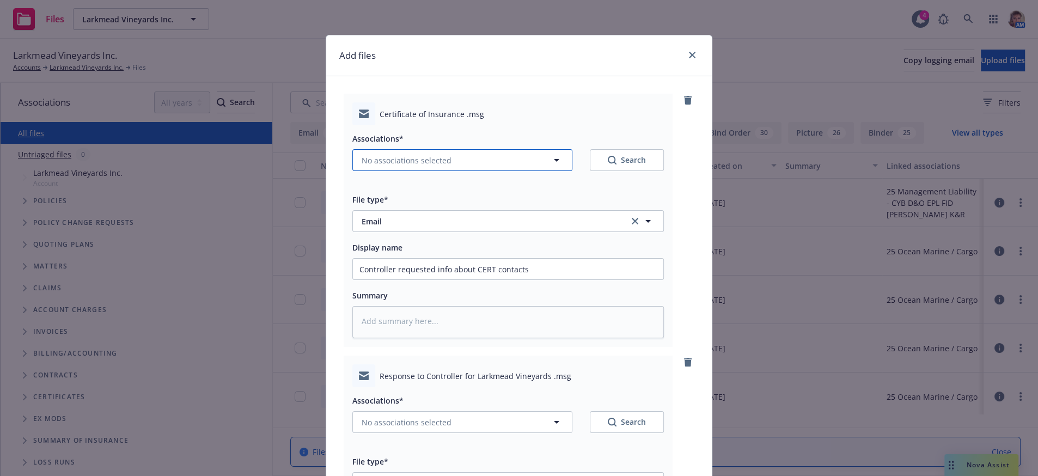
click at [496, 171] on button "No associations selected" at bounding box center [462, 160] width 220 height 22
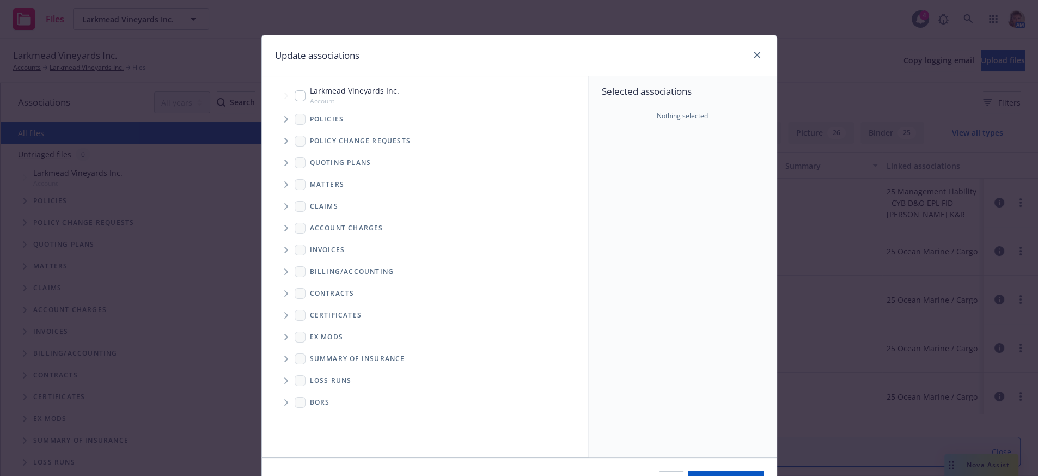
click at [295, 97] on input "Tree Example" at bounding box center [300, 95] width 11 height 11
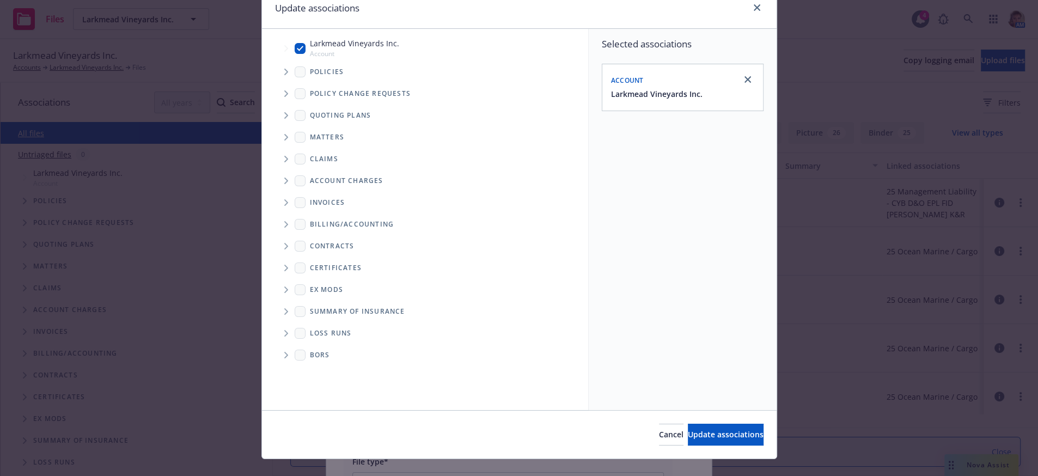
scroll to position [71, 0]
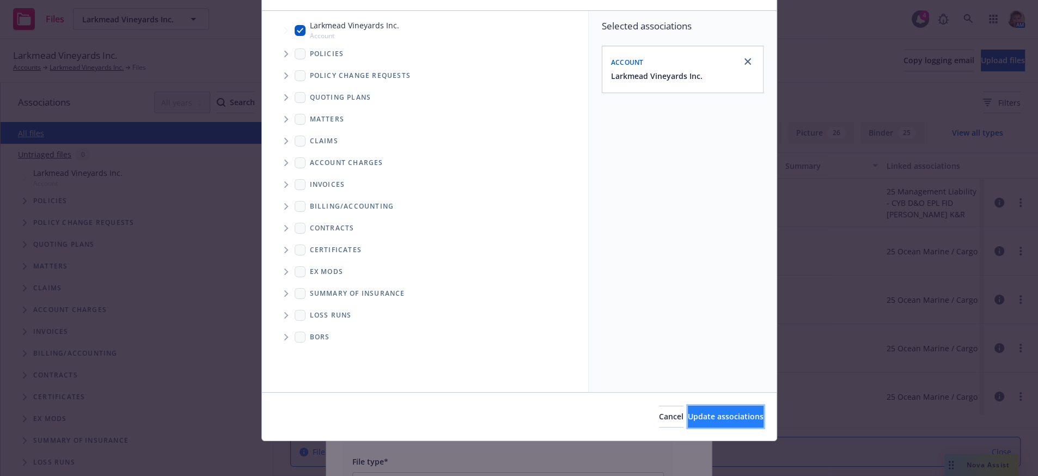
click at [700, 420] on button "Update associations" at bounding box center [726, 417] width 76 height 22
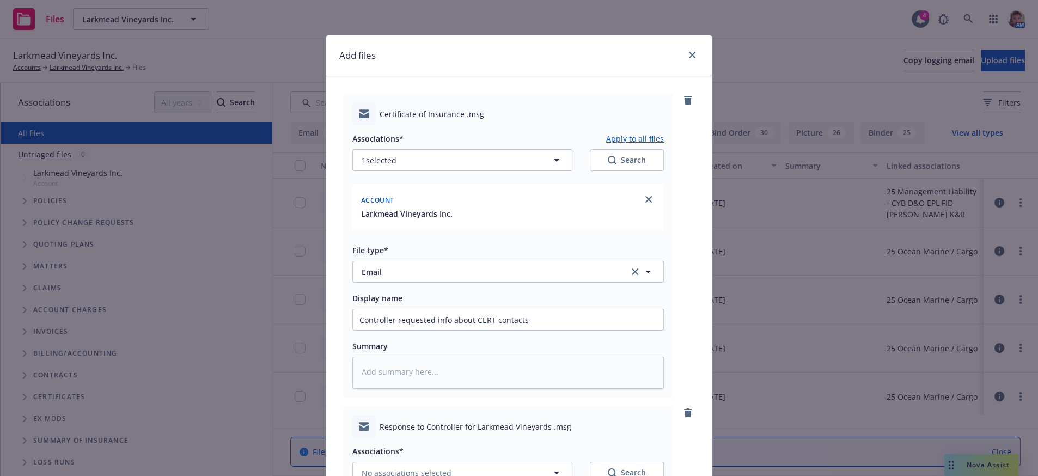
click at [635, 145] on button "Apply to all files" at bounding box center [635, 138] width 58 height 13
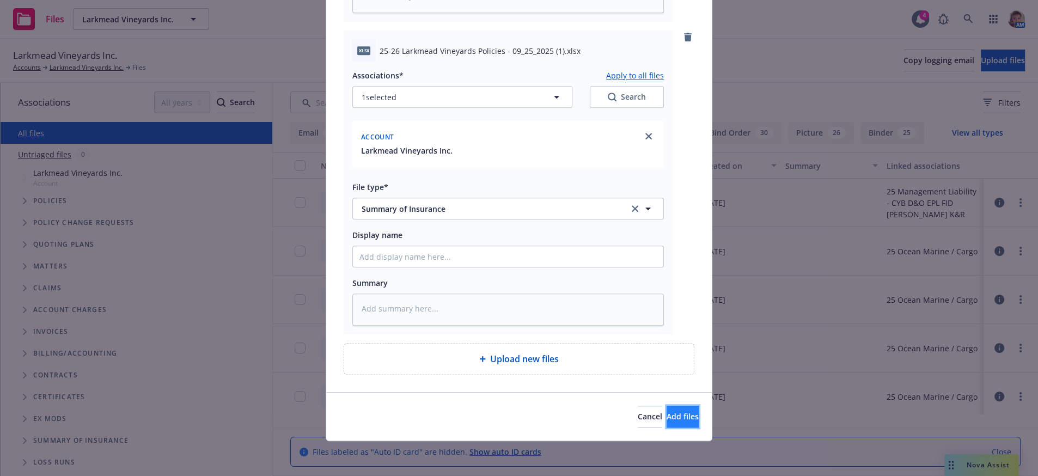
click at [666, 411] on span "Add files" at bounding box center [682, 416] width 32 height 10
